Goal: Task Accomplishment & Management: Use online tool/utility

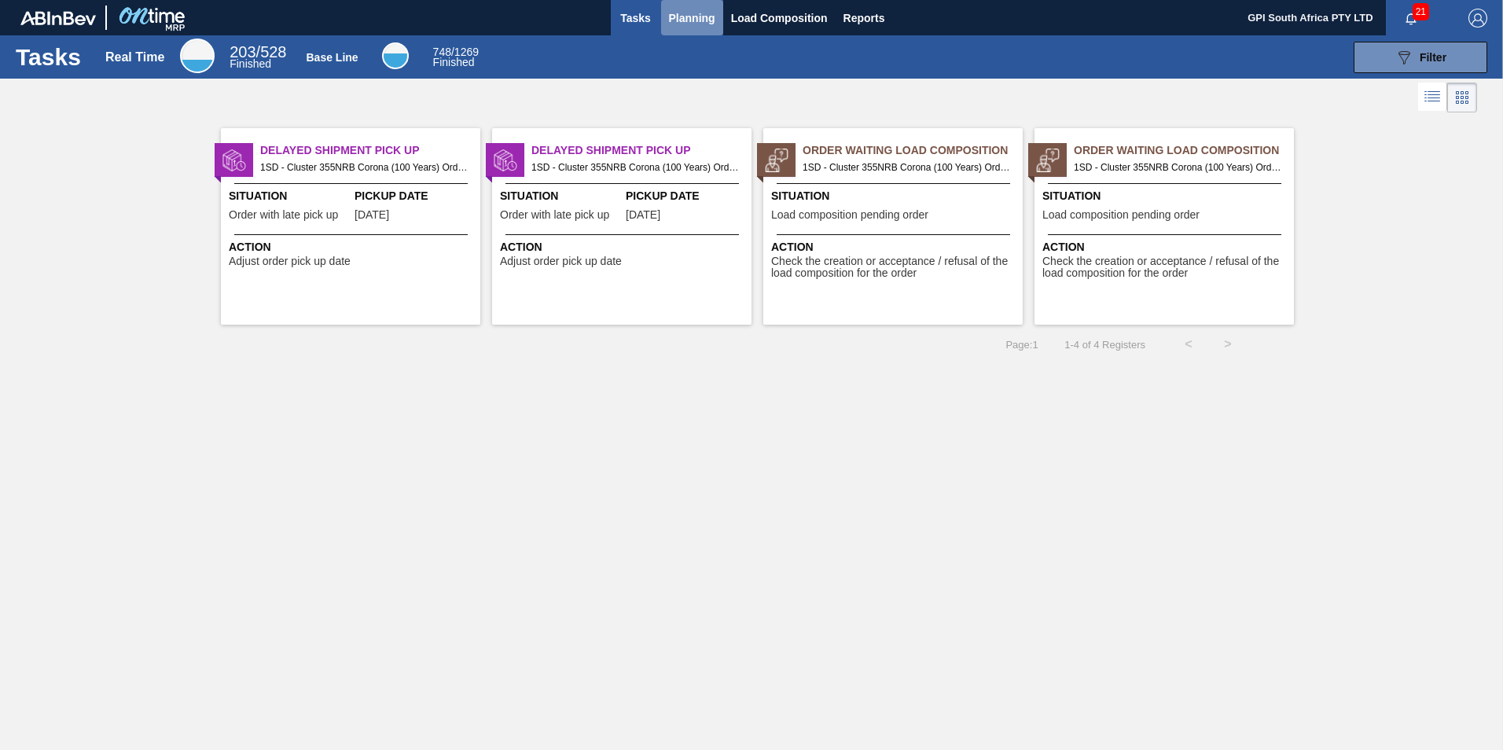
click at [669, 13] on span "Planning" at bounding box center [692, 18] width 46 height 19
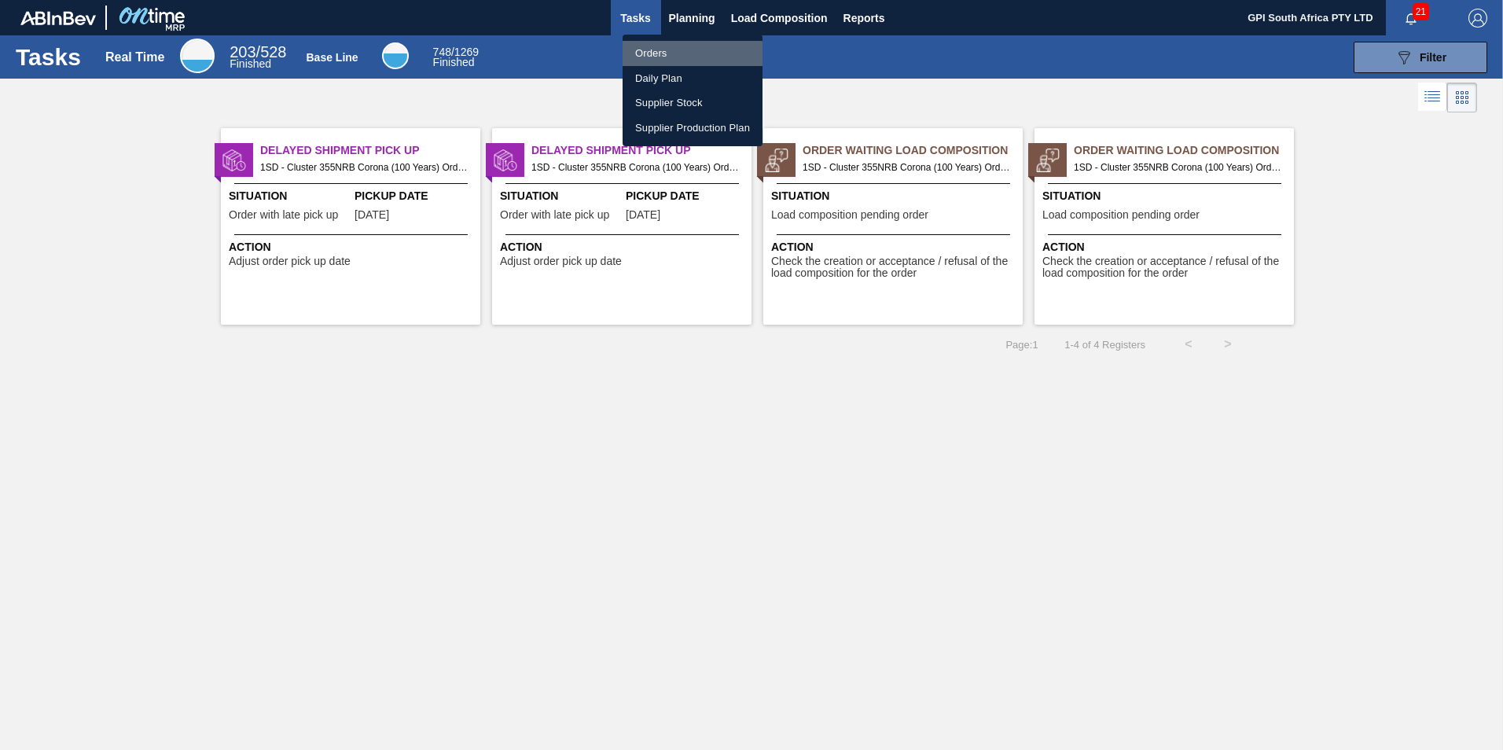
click at [673, 54] on li "Orders" at bounding box center [692, 53] width 140 height 25
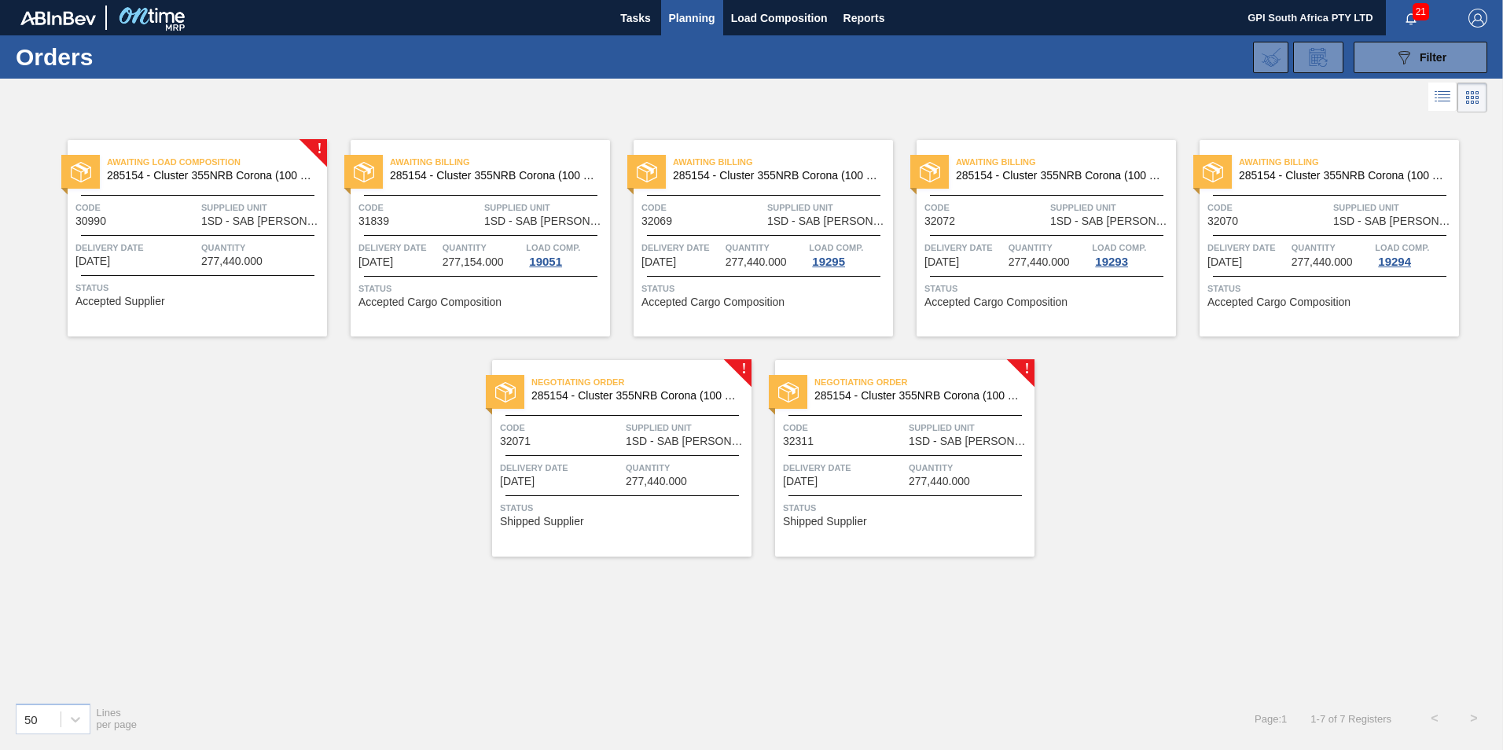
click at [645, 501] on span "Status" at bounding box center [624, 508] width 248 height 16
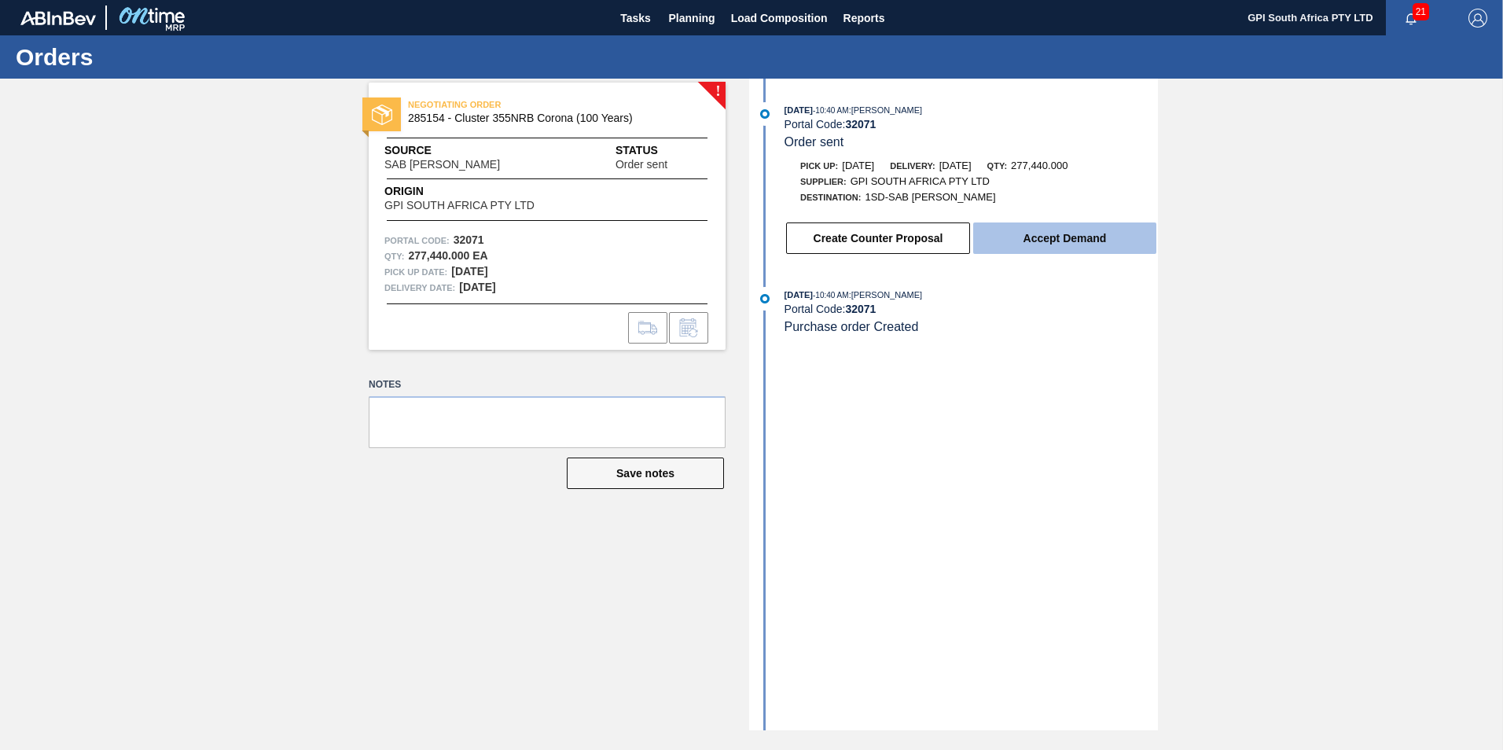
click at [1017, 242] on button "Accept Demand" at bounding box center [1064, 237] width 183 height 31
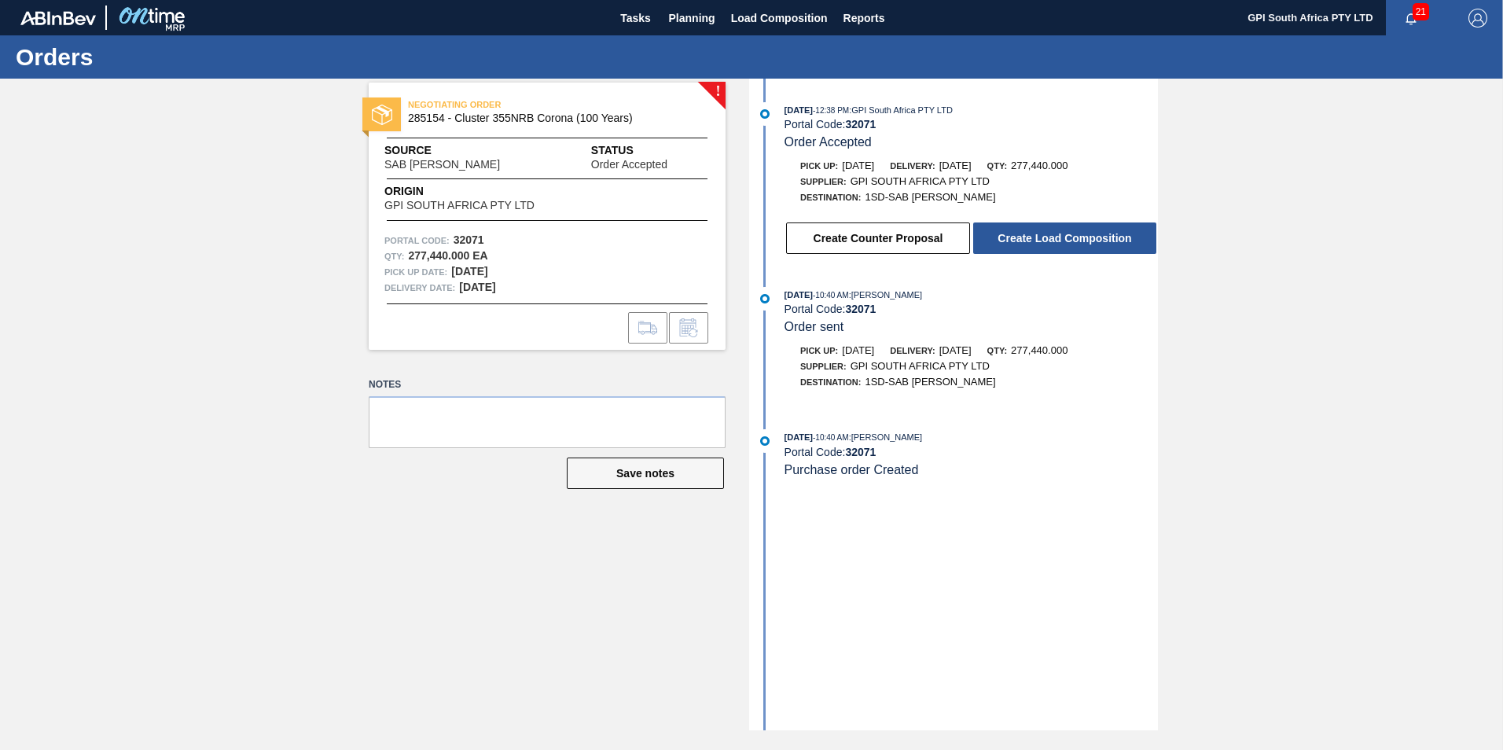
click at [1017, 242] on button "Create Load Composition" at bounding box center [1064, 237] width 183 height 31
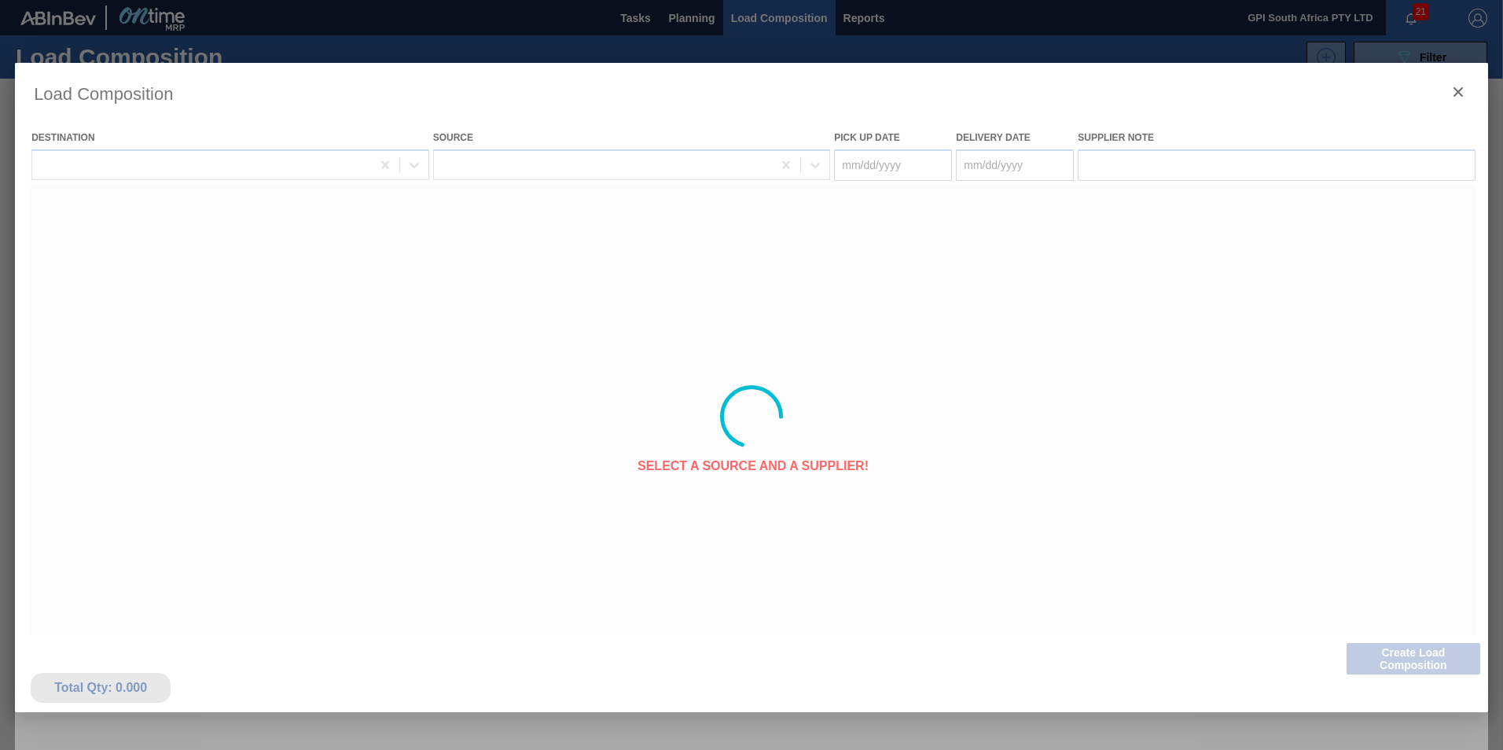
type Date "[DATE]"
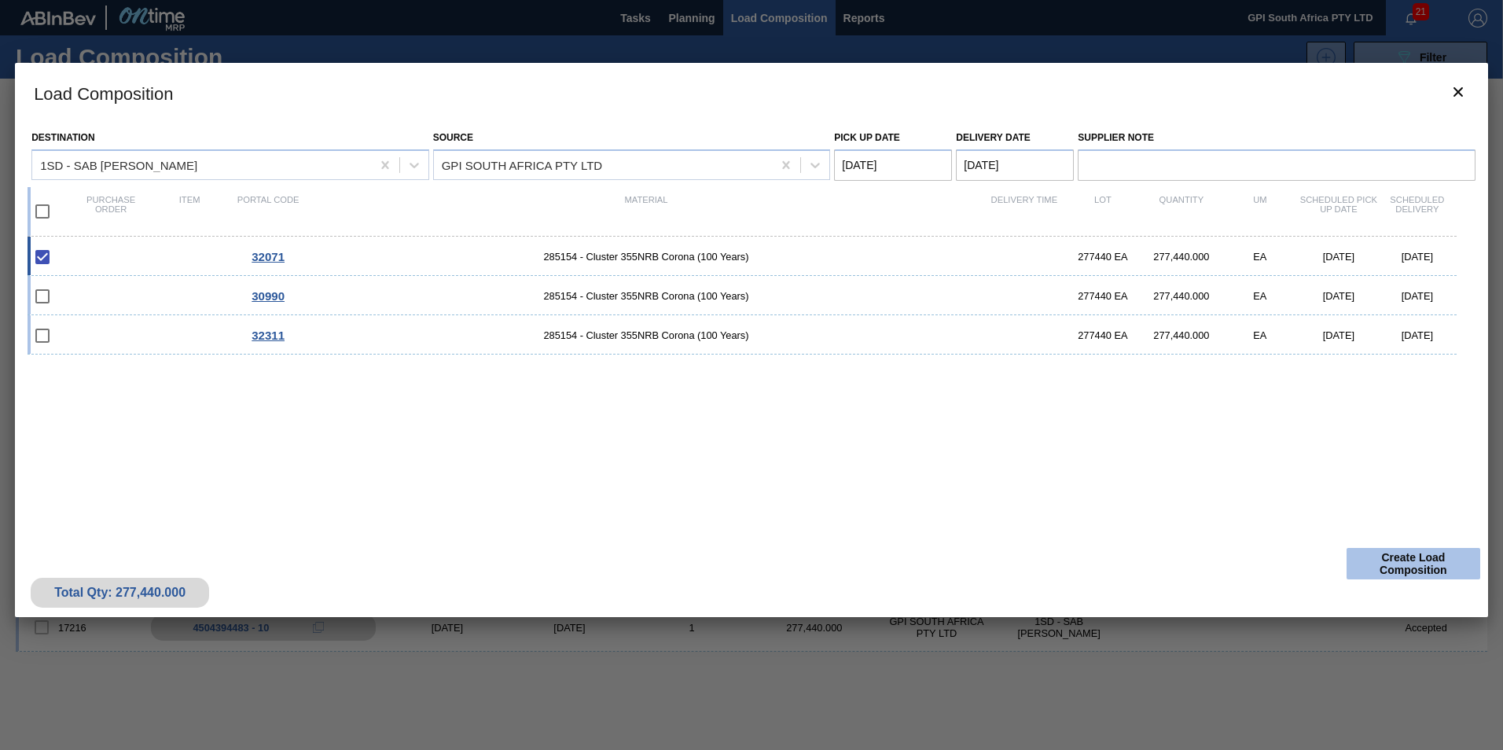
click at [1418, 563] on button "Create Load Composition" at bounding box center [1413, 563] width 134 height 31
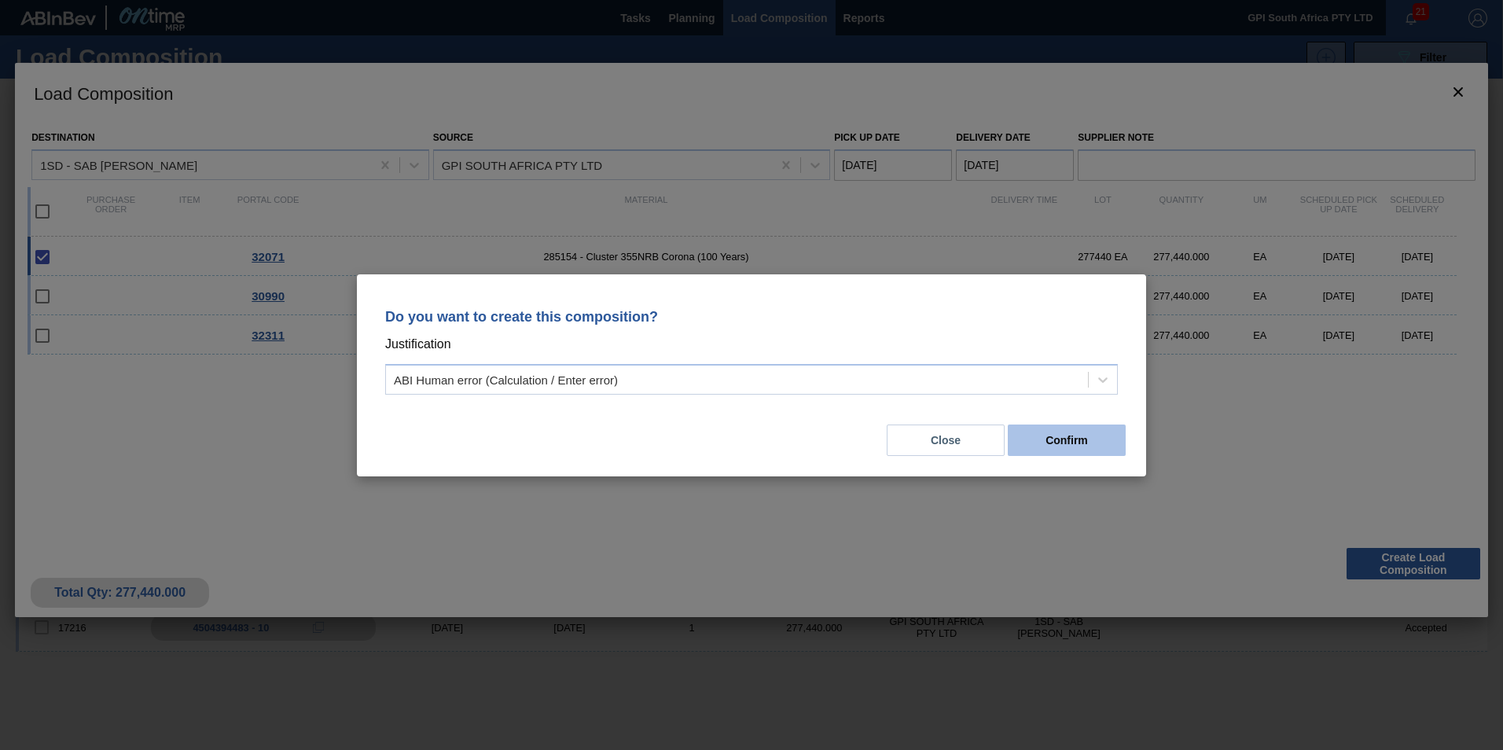
click at [1042, 443] on button "Confirm" at bounding box center [1067, 439] width 118 height 31
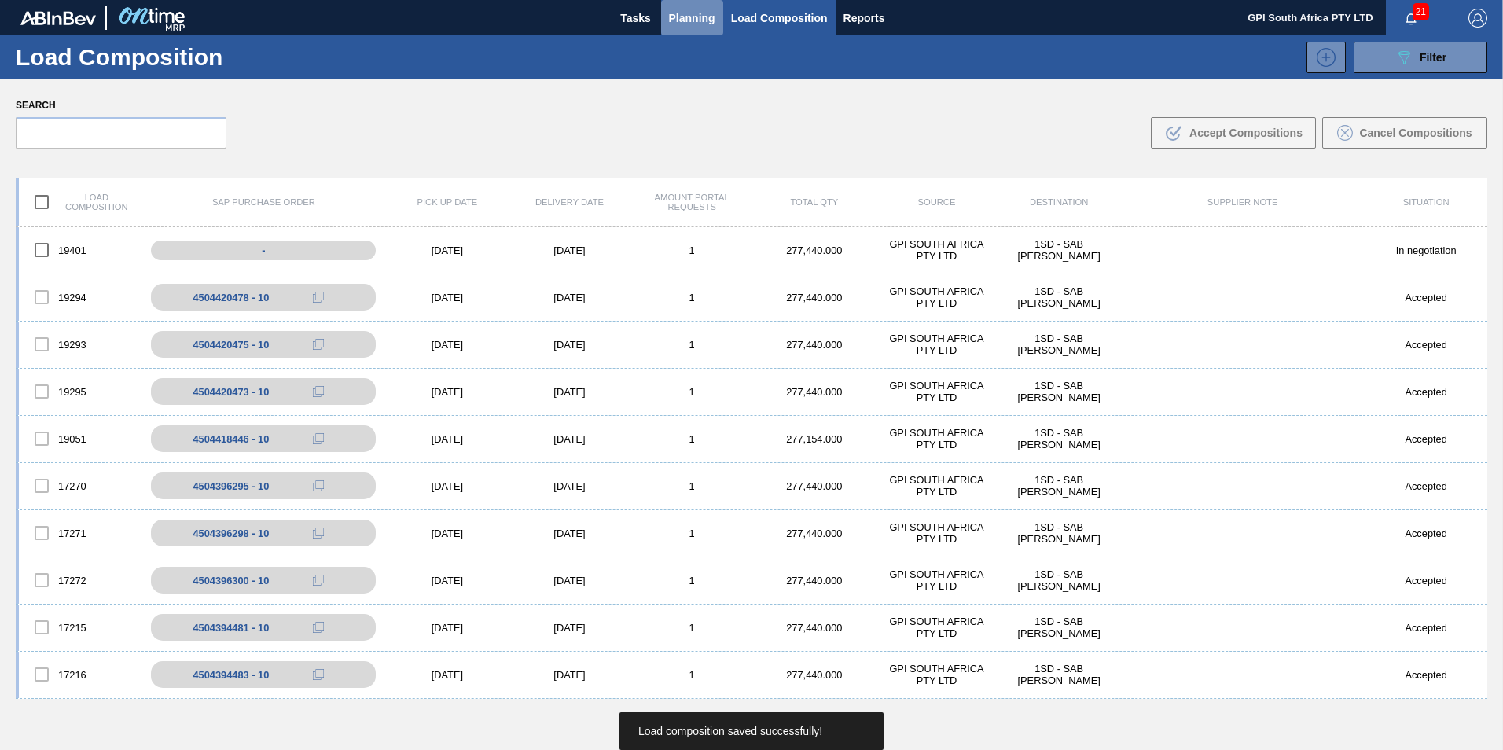
click at [669, 15] on span "Planning" at bounding box center [692, 18] width 46 height 19
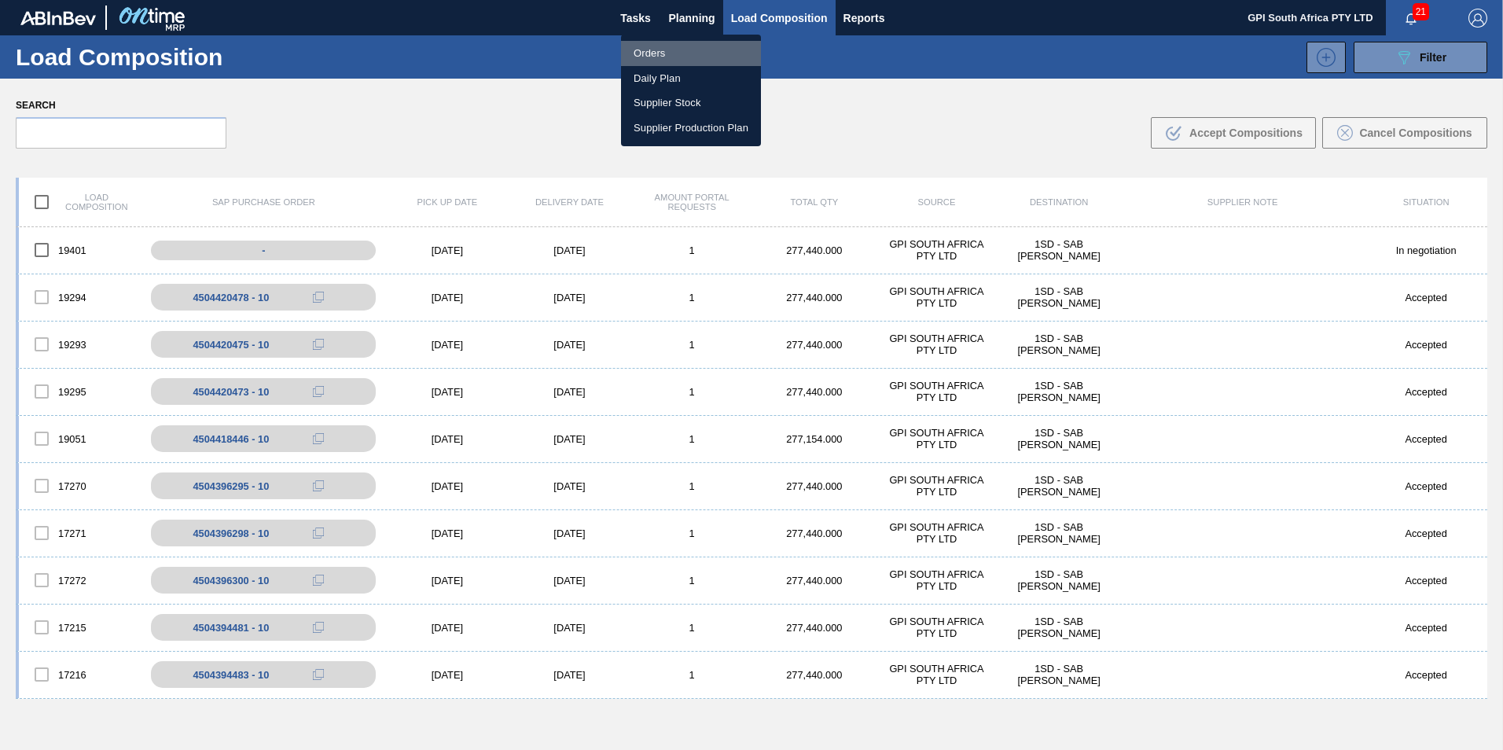
click at [667, 46] on li "Orders" at bounding box center [691, 53] width 140 height 25
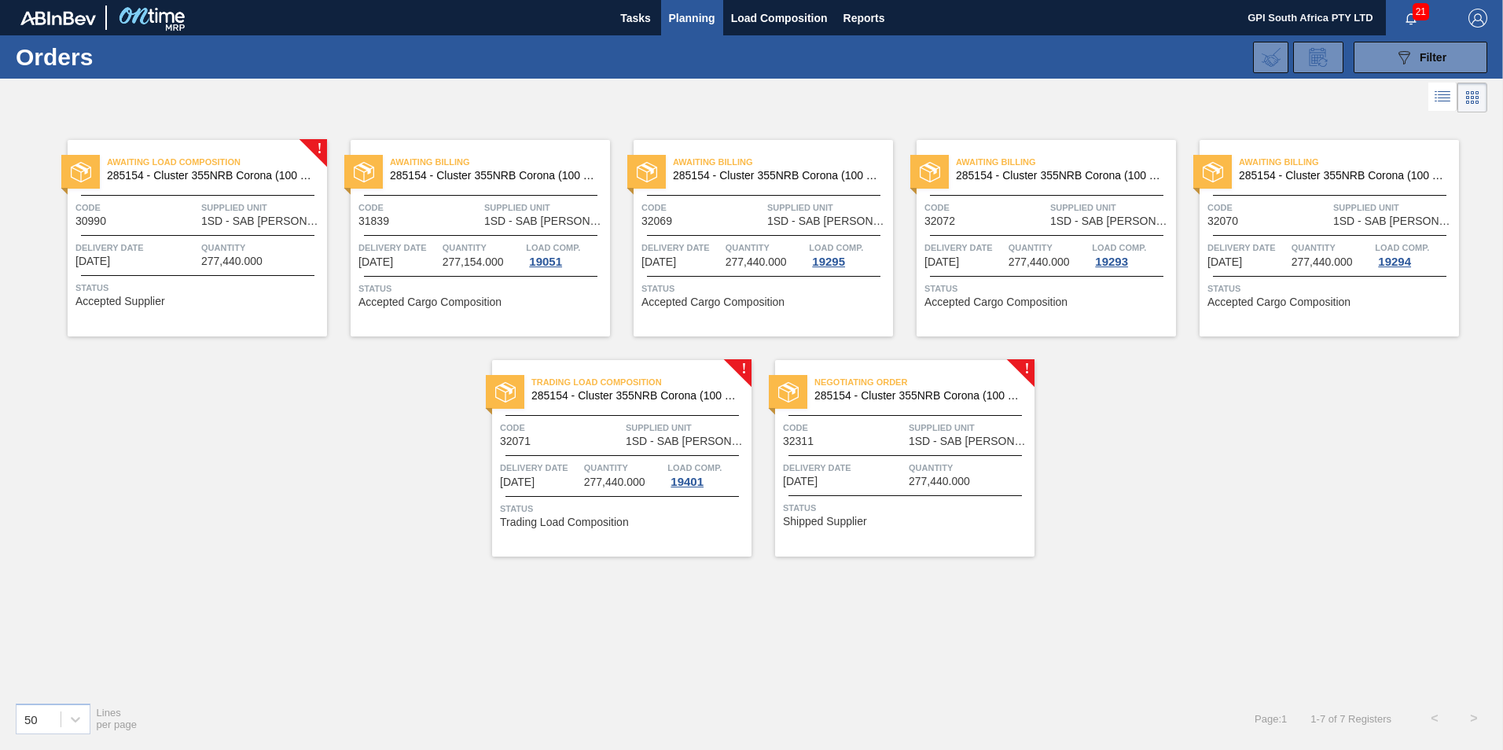
click at [888, 438] on div "Code 32311" at bounding box center [844, 434] width 122 height 28
click at [834, 449] on div "Negotiating Order 285154 - Cluster 355NRB Corona (100 Years) Code 32311 Supplie…" at bounding box center [904, 458] width 259 height 196
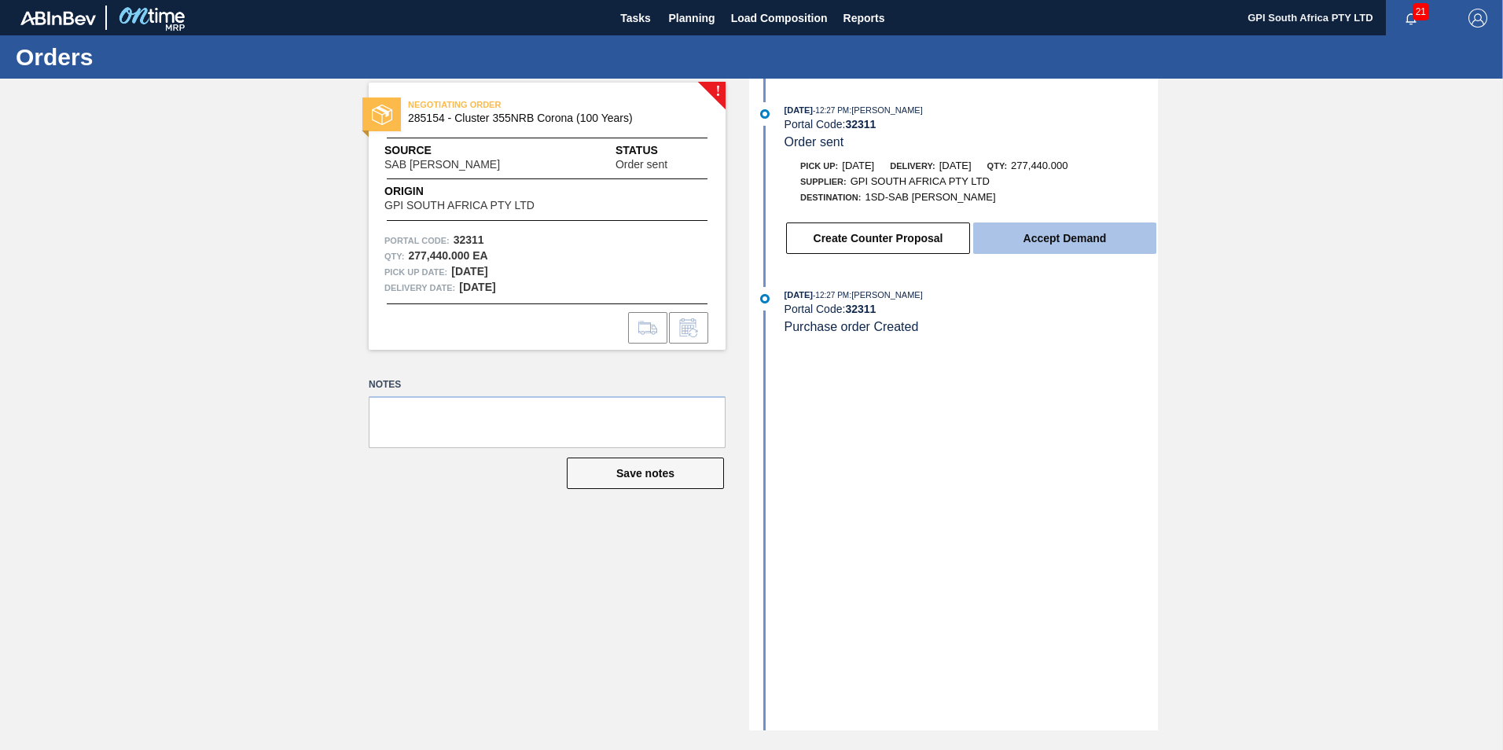
click at [1021, 232] on button "Accept Demand" at bounding box center [1064, 237] width 183 height 31
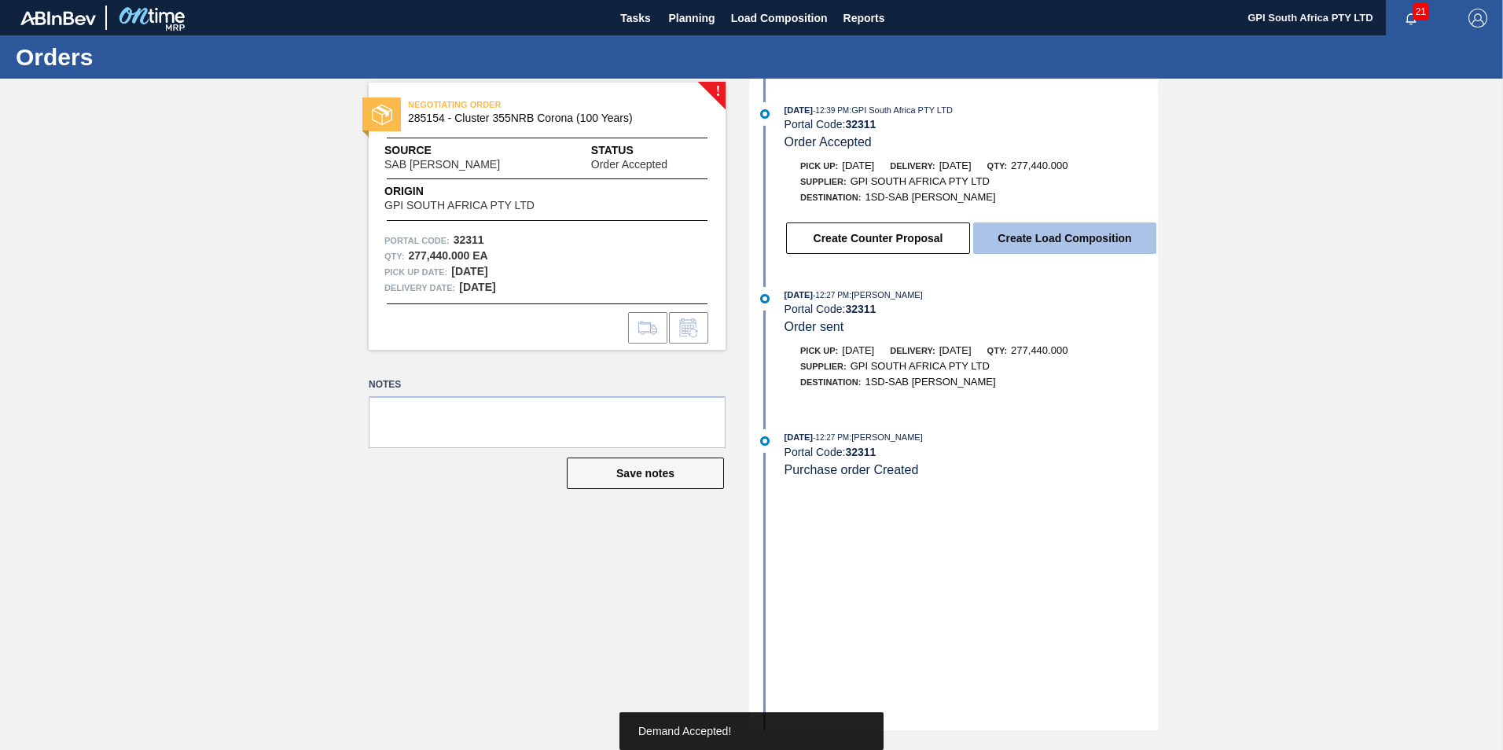
click at [1071, 233] on button "Create Load Composition" at bounding box center [1064, 237] width 183 height 31
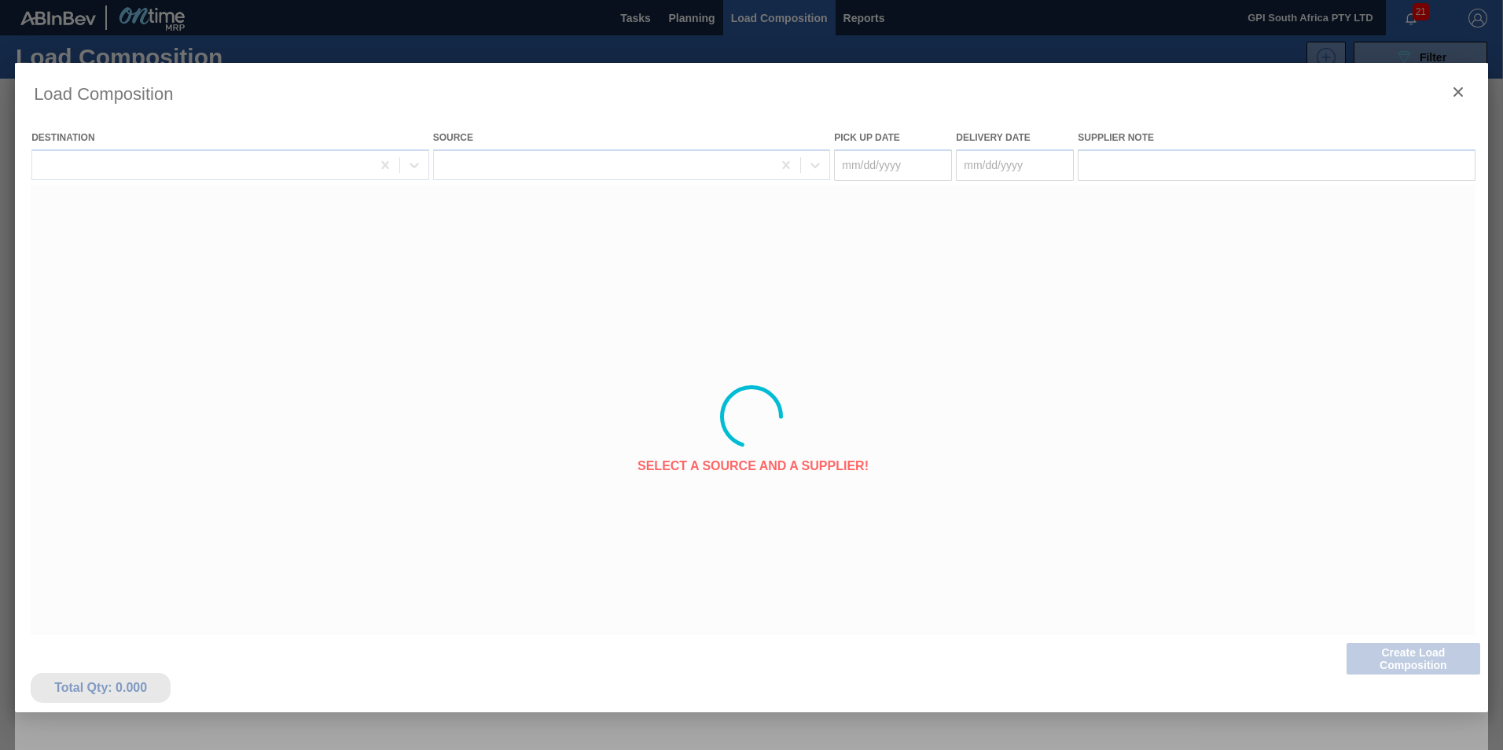
type Date "[DATE]"
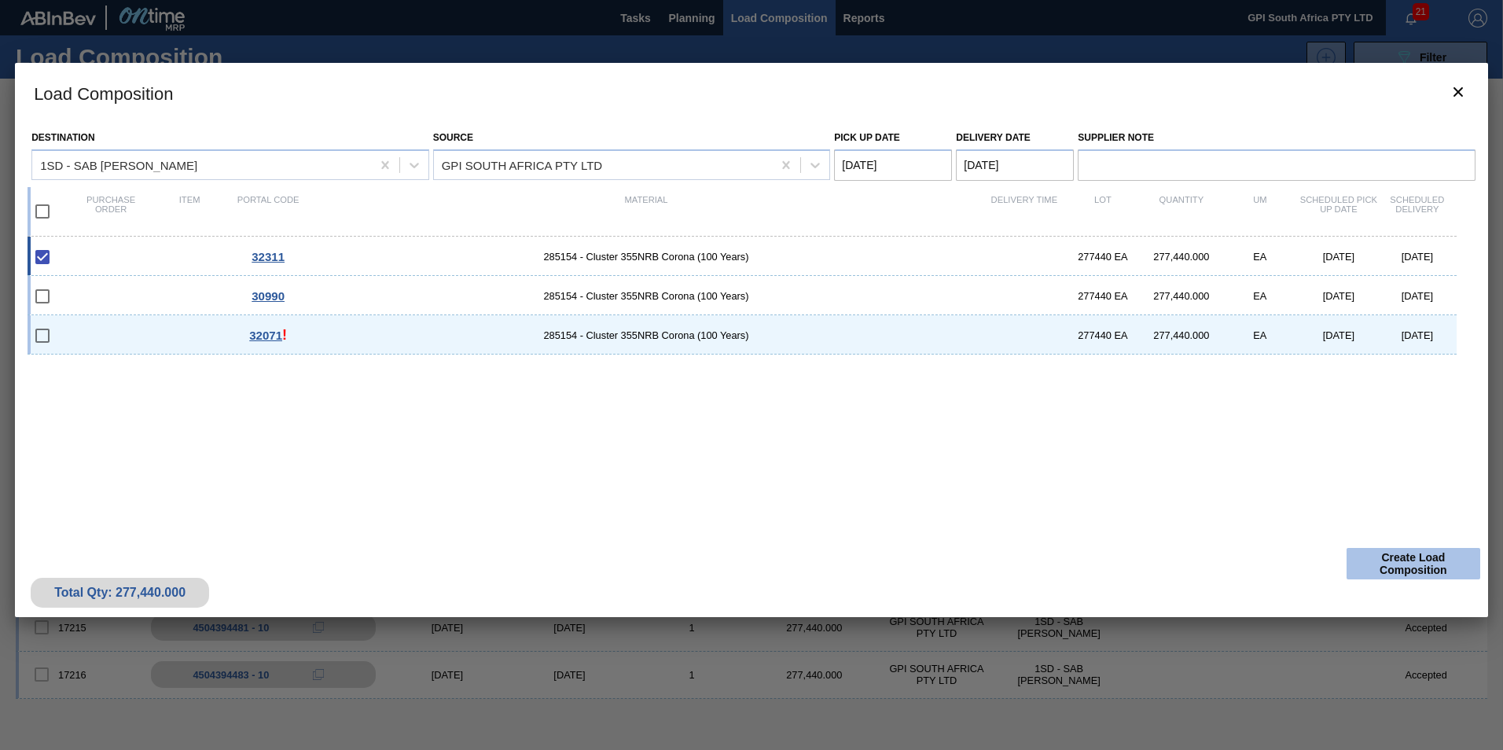
click at [1395, 570] on button "Create Load Composition" at bounding box center [1413, 563] width 134 height 31
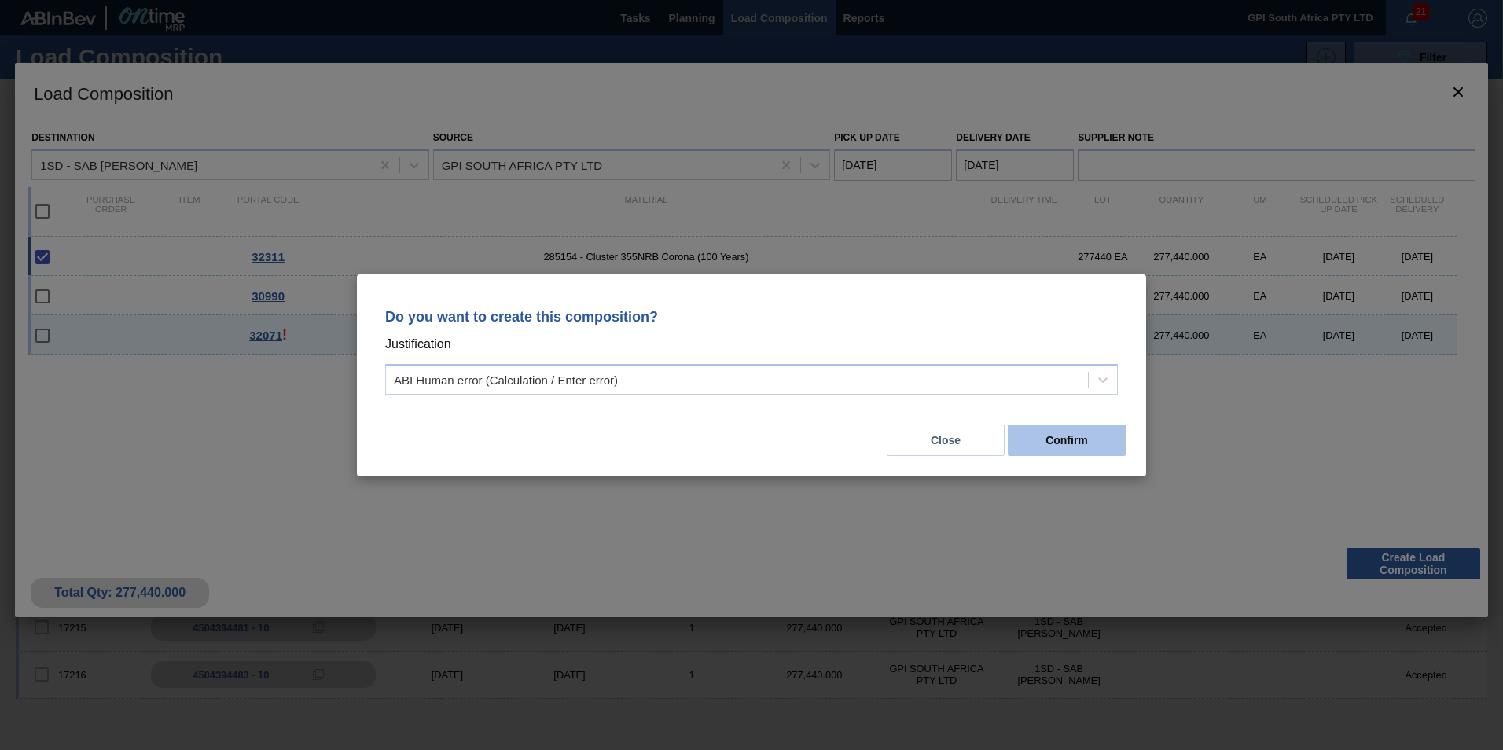
click at [1071, 435] on button "Confirm" at bounding box center [1067, 439] width 118 height 31
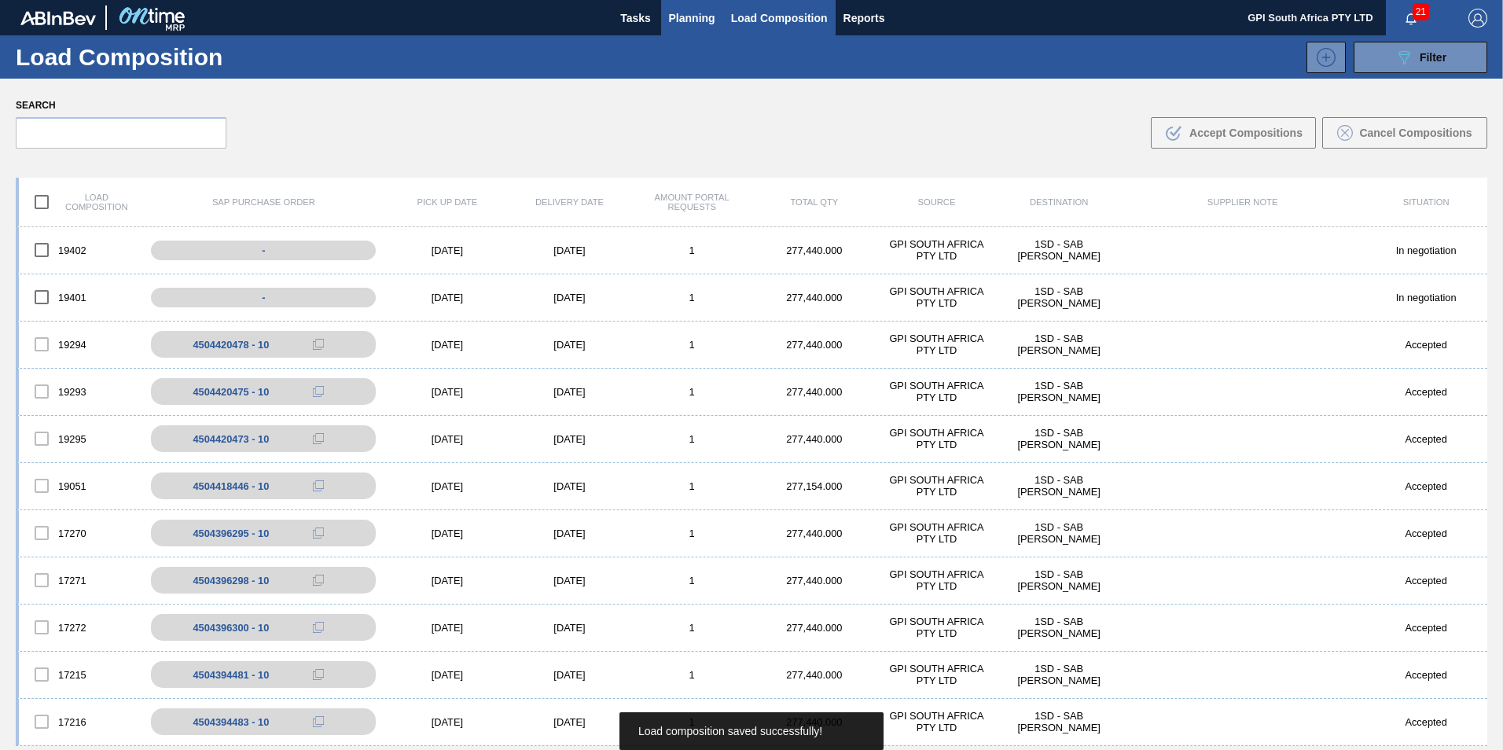
click at [695, 28] on button "Planning" at bounding box center [692, 17] width 62 height 35
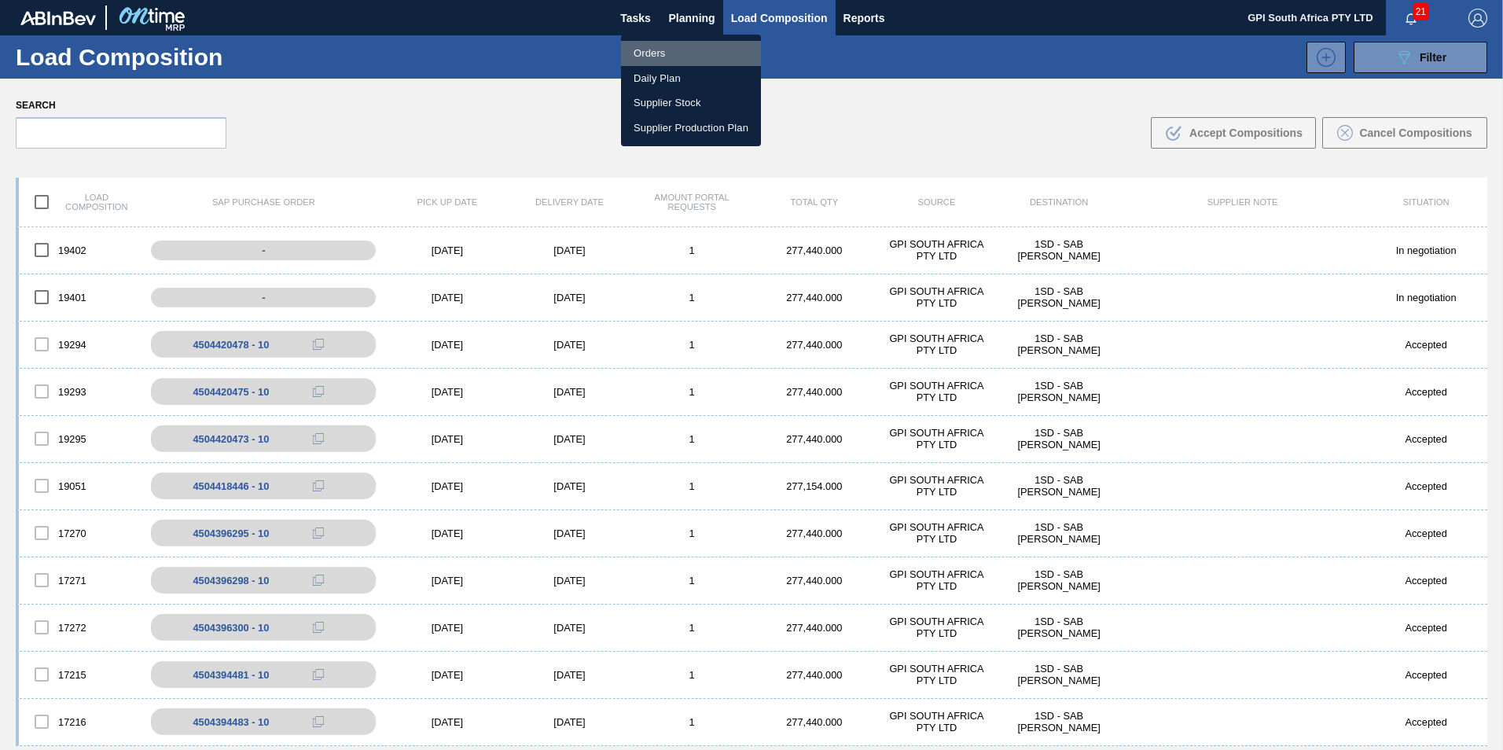
click at [665, 43] on li "Orders" at bounding box center [691, 53] width 140 height 25
